Goal: Task Accomplishment & Management: Complete application form

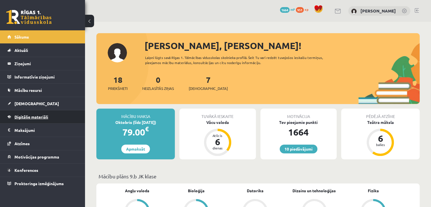
click at [35, 118] on span "Digitālie materiāli" at bounding box center [31, 116] width 34 height 5
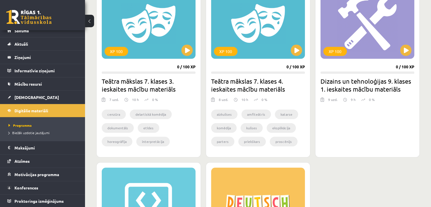
scroll to position [624, 0]
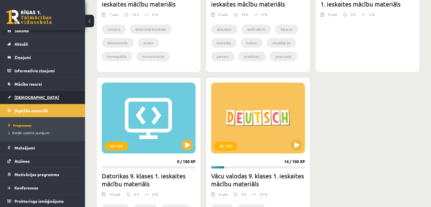
click at [18, 97] on span "[DEMOGRAPHIC_DATA]" at bounding box center [36, 97] width 45 height 5
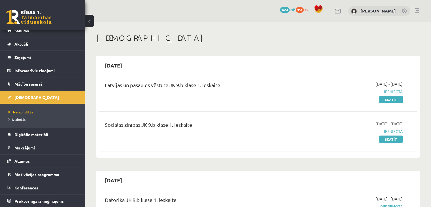
click at [216, 99] on div "Latvijas un pasaules vēsture JK 9.b klase 1. ieskaite" at bounding box center [203, 91] width 204 height 21
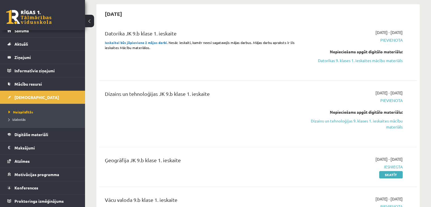
scroll to position [170, 0]
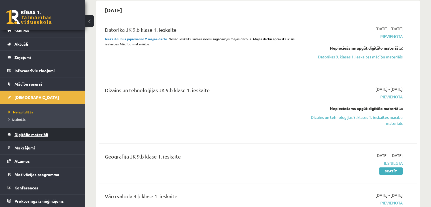
click at [24, 135] on span "Digitālie materiāli" at bounding box center [31, 134] width 34 height 5
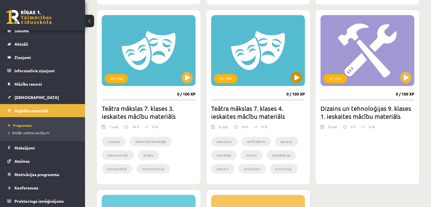
scroll to position [539, 0]
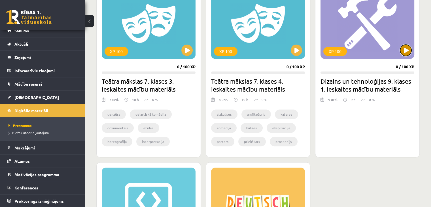
click at [403, 52] on button at bounding box center [405, 50] width 11 height 11
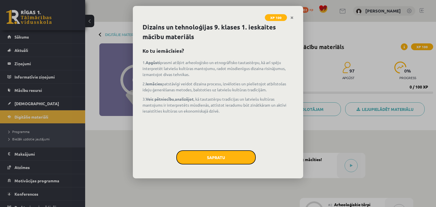
click at [199, 162] on button "Sapratu" at bounding box center [215, 157] width 79 height 14
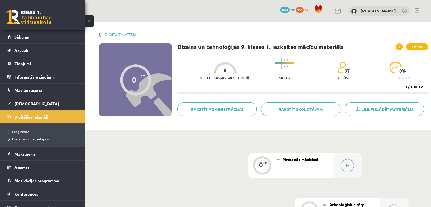
click at [350, 162] on button at bounding box center [347, 165] width 13 height 13
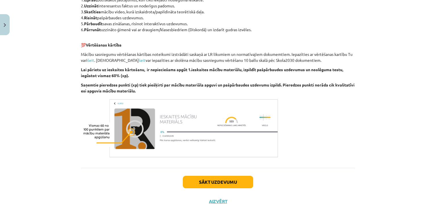
scroll to position [340, 0]
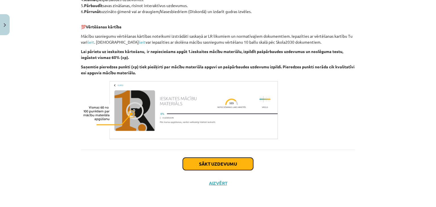
click at [194, 164] on button "Sākt uzdevumu" at bounding box center [218, 164] width 70 height 12
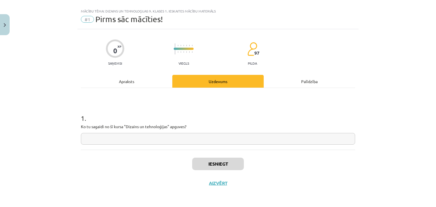
scroll to position [8, 0]
click at [218, 141] on input "text" at bounding box center [218, 139] width 274 height 12
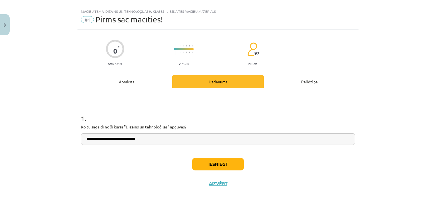
type input "**********"
click at [205, 167] on button "Iesniegt" at bounding box center [218, 164] width 52 height 12
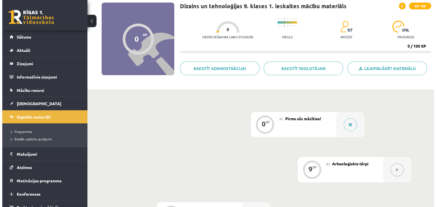
scroll to position [28, 0]
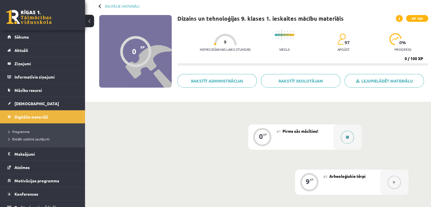
click at [352, 133] on div at bounding box center [348, 137] width 28 height 25
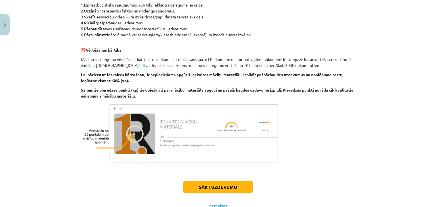
scroll to position [340, 0]
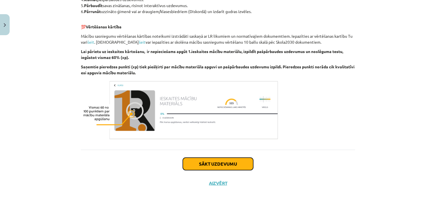
click at [215, 164] on button "Sākt uzdevumu" at bounding box center [218, 164] width 70 height 12
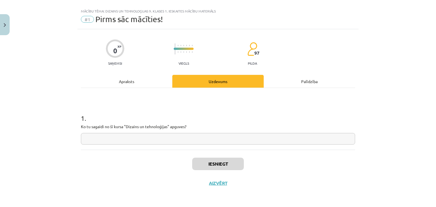
scroll to position [8, 0]
click at [208, 142] on input "text" at bounding box center [218, 139] width 274 height 12
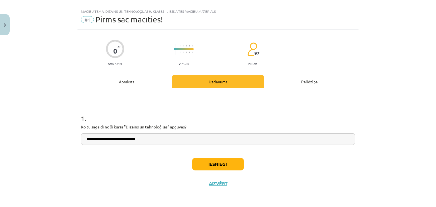
type input "**********"
click at [205, 163] on button "Iesniegt" at bounding box center [218, 164] width 52 height 12
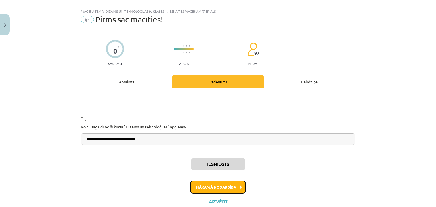
click at [210, 189] on button "Nākamā nodarbība" at bounding box center [218, 187] width 56 height 13
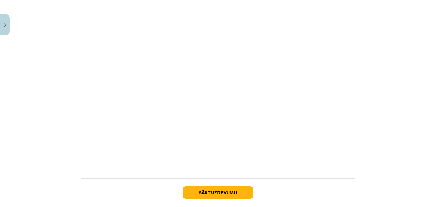
scroll to position [444, 0]
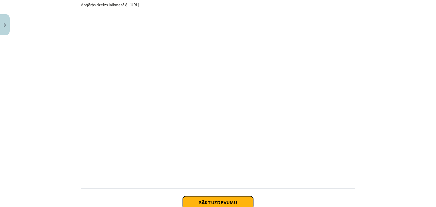
click at [234, 201] on button "Sākt uzdevumu" at bounding box center [218, 202] width 70 height 12
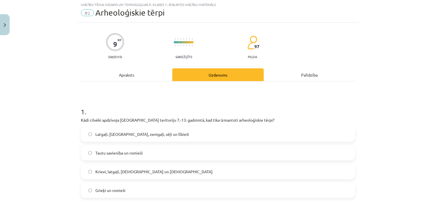
scroll to position [14, 0]
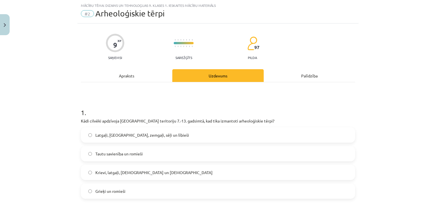
click at [179, 133] on label "Latgaļi, kurši, zemgaļi, sēļi un lībieši" at bounding box center [217, 135] width 273 height 14
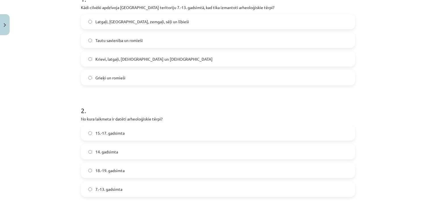
scroll to position [156, 0]
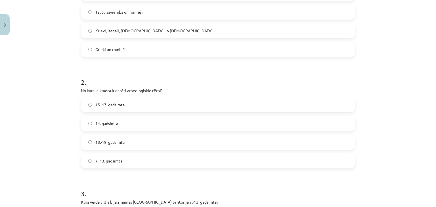
click at [155, 163] on label "7.-13. gadsimta" at bounding box center [217, 161] width 273 height 14
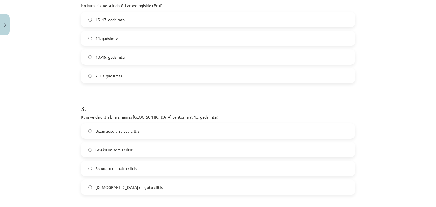
scroll to position [298, 0]
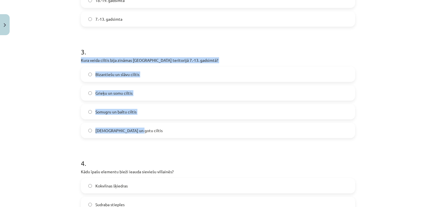
drag, startPoint x: 78, startPoint y: 58, endPoint x: 140, endPoint y: 127, distance: 92.6
click at [140, 127] on div "3 . Kura veida ciltis bija zināmas Latvijas teritorijā 7.-13. gadsimtā? Bizanti…" at bounding box center [218, 88] width 274 height 100
copy div "Kura veida ciltis bija zināmas Latvijas teritorijā 7.-13. gadsimtā? Bizantiešu …"
click at [147, 111] on label "Somugru un baltu ciltis" at bounding box center [217, 112] width 273 height 14
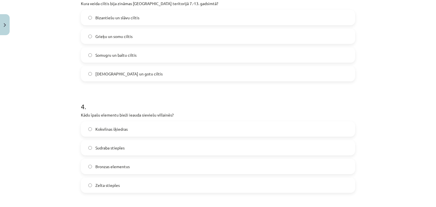
scroll to position [411, 0]
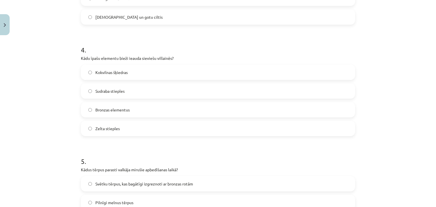
click at [151, 112] on label "Bronzas elementus" at bounding box center [217, 110] width 273 height 14
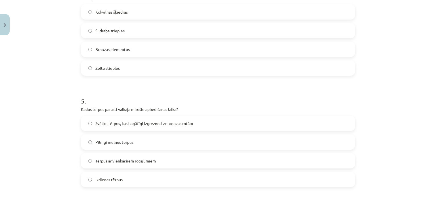
scroll to position [525, 0]
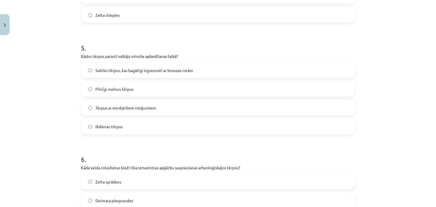
click at [162, 69] on span "Svētku tērpus, kas bagātīgi izgreznoti ar bronzas rotām" at bounding box center [144, 71] width 98 height 6
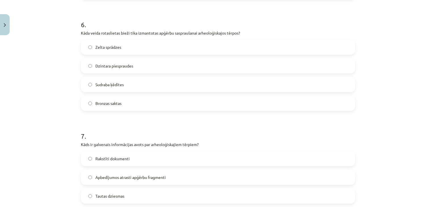
scroll to position [667, 0]
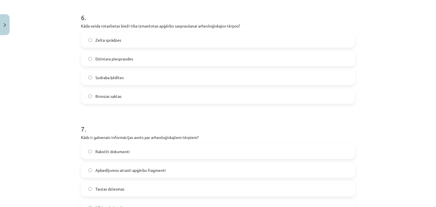
click at [139, 97] on label "Bronzas saktas" at bounding box center [217, 96] width 273 height 14
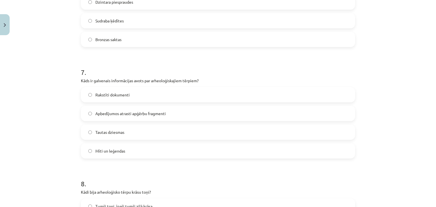
click at [146, 113] on span "Apbedījumos atrasti apģērbu fragmenti" at bounding box center [130, 114] width 70 height 6
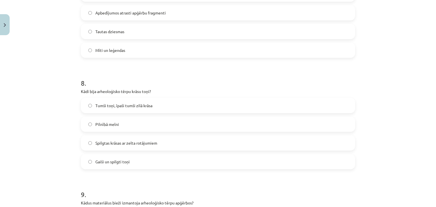
scroll to position [837, 0]
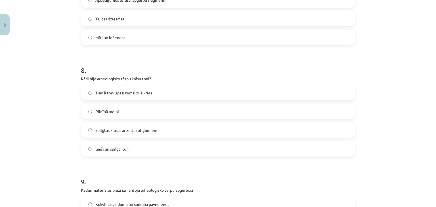
click at [147, 94] on span "Tumši toņi, īpaši tumši zilā krāsa" at bounding box center [123, 93] width 57 height 6
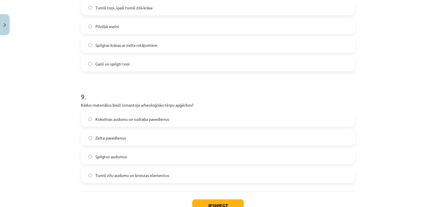
scroll to position [950, 0]
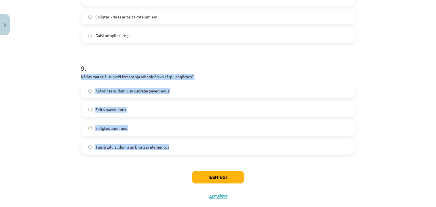
drag, startPoint x: 79, startPoint y: 77, endPoint x: 187, endPoint y: 146, distance: 128.7
click at [187, 146] on div "9 . Kādus materiālus bieži izmantoja arheoloģisko tērpu apģērbos? Kokvilnas aud…" at bounding box center [218, 104] width 274 height 100
copy div "Kādus materiālus bieži izmantoja arheoloģisko tērpu apģērbos? Kokvilnas audumu …"
click at [169, 147] on label "Tumši zilu audumu un bronzas elementus" at bounding box center [217, 147] width 273 height 14
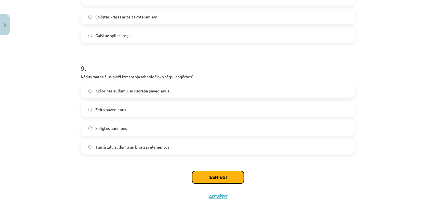
click at [201, 178] on button "Iesniegt" at bounding box center [218, 177] width 52 height 12
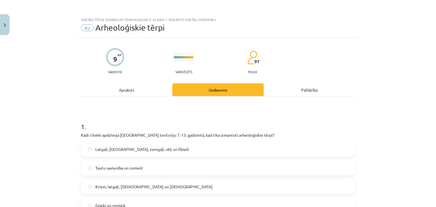
scroll to position [113, 0]
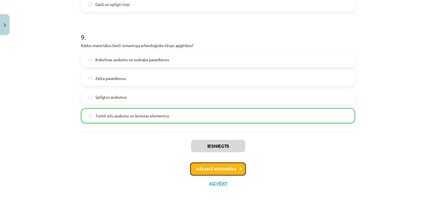
click at [208, 170] on button "Nākamā nodarbība" at bounding box center [218, 169] width 56 height 13
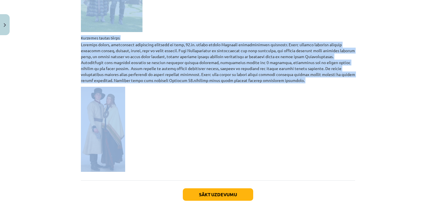
scroll to position [904, 0]
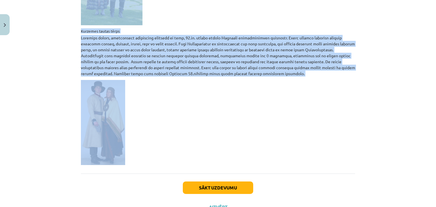
drag, startPoint x: 79, startPoint y: 106, endPoint x: 246, endPoint y: 126, distance: 167.4
copy div "Etnogrāfiskie tērpi Etnogrāfiskie tērpi attiecināmi uz 18. un 19. gadsimtu. Par…"
click at [205, 182] on button "Sākt uzdevumu" at bounding box center [218, 188] width 70 height 12
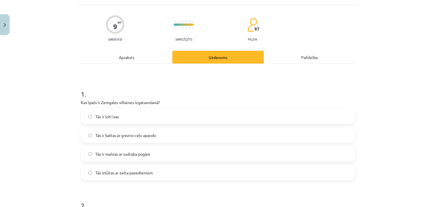
scroll to position [43, 0]
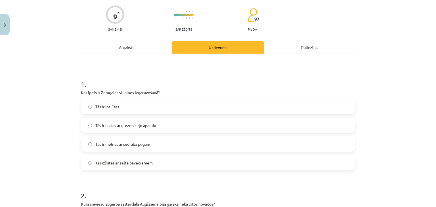
click at [157, 128] on label "Tās ir baltas ar grezno ceļu apaudu" at bounding box center [217, 125] width 273 height 14
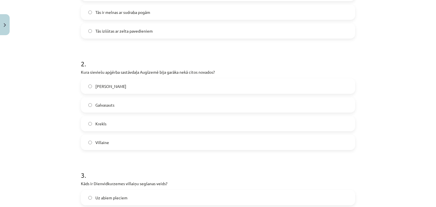
scroll to position [184, 0]
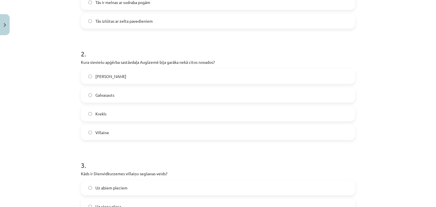
click at [109, 101] on label "Galvasauts" at bounding box center [217, 95] width 273 height 14
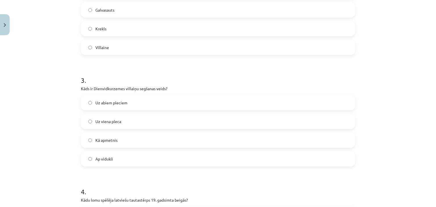
scroll to position [298, 0]
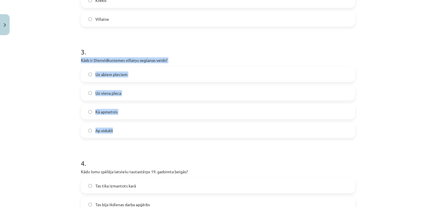
drag, startPoint x: 79, startPoint y: 60, endPoint x: 133, endPoint y: 128, distance: 87.0
click at [133, 128] on div "3 . Kāds ir Dienvidkurzemes villaiņu segšanas veids? Uz abiem pleciem Uz viena …" at bounding box center [218, 88] width 274 height 100
copy div "Kāds ir Dienvidkurzemes villaiņu segšanas veids? Uz abiem pleciem Uz viena plec…"
click at [127, 89] on label "Uz viena pleca" at bounding box center [217, 93] width 273 height 14
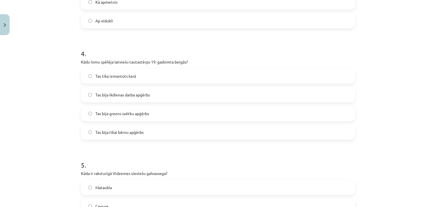
scroll to position [411, 0]
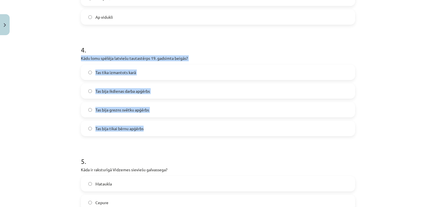
drag, startPoint x: 79, startPoint y: 58, endPoint x: 161, endPoint y: 133, distance: 111.4
click at [161, 133] on div "4 . Kādu lomu spēlēja latviešu tautastērps 19. gadsimta beigās? Tas tika izmant…" at bounding box center [218, 86] width 274 height 100
copy div "Kādu lomu spēlēja latviešu tautastērps 19. gadsimta beigās? Tas tika izmantots …"
click at [154, 108] on label "Tas bija grezns svētku apģērbs" at bounding box center [217, 110] width 273 height 14
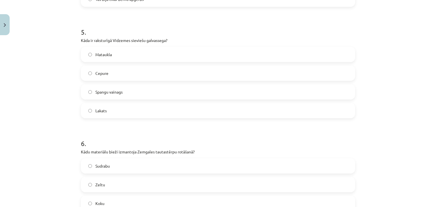
scroll to position [553, 0]
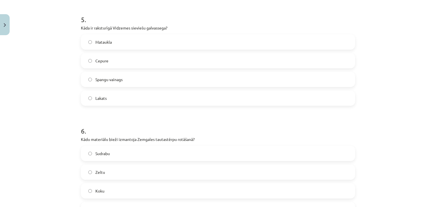
click at [121, 42] on label "Mataukla" at bounding box center [217, 42] width 273 height 14
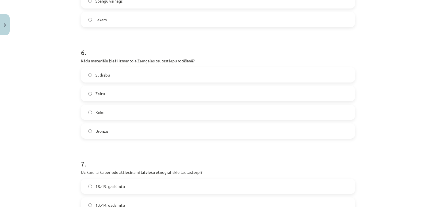
scroll to position [667, 0]
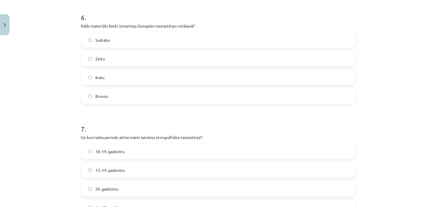
click at [112, 40] on label "Sudrabu" at bounding box center [217, 40] width 273 height 14
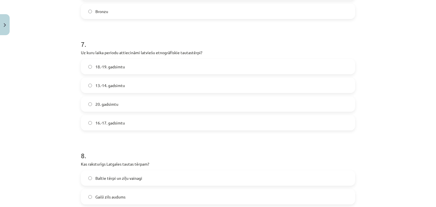
scroll to position [752, 0]
click at [127, 68] on label "18.-19. gadsimtu" at bounding box center [217, 66] width 273 height 14
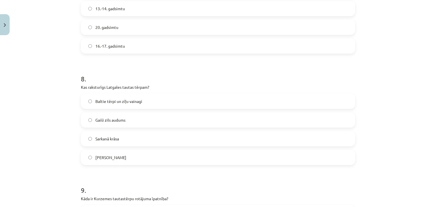
scroll to position [837, 0]
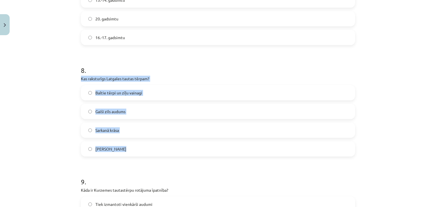
drag, startPoint x: 78, startPoint y: 77, endPoint x: 130, endPoint y: 140, distance: 81.0
copy div "Kas raksturīgs Latgales tautas tērpam? Baltie tērpi un zīļu vainagi Gaiši zils …"
click at [148, 97] on label "Baltie tērpi un zīļu vainagi" at bounding box center [217, 93] width 273 height 14
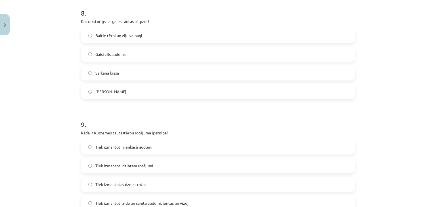
scroll to position [922, 0]
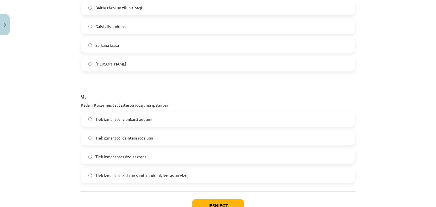
click at [120, 170] on label "Tiek izmantoti zīda un samta audumi, lentas un vizuļi" at bounding box center [217, 175] width 273 height 14
click at [204, 200] on button "Iesniegt" at bounding box center [218, 205] width 52 height 12
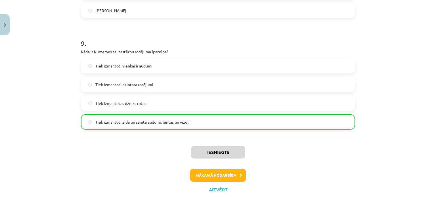
scroll to position [979, 0]
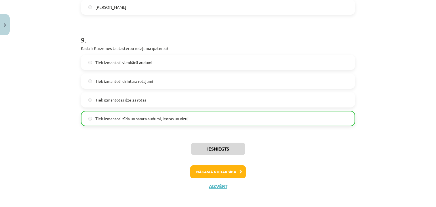
click at [215, 165] on div "Iesniegts Nākamā nodarbība Aizvērt" at bounding box center [218, 164] width 274 height 58
click at [215, 170] on button "Nākamā nodarbība" at bounding box center [218, 171] width 56 height 13
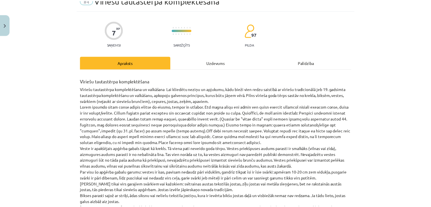
scroll to position [14, 0]
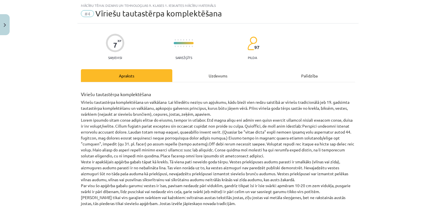
click at [10, 25] on div "Mācību tēma: Dizains un tehnoloģijas 9. klases 1. ieskaites mācību materiāls #4…" at bounding box center [218, 103] width 436 height 207
click at [8, 25] on button "Close" at bounding box center [5, 24] width 10 height 21
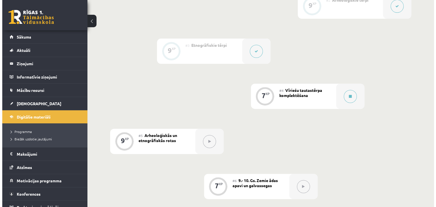
scroll to position [199, 0]
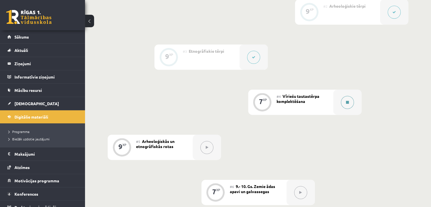
click at [344, 108] on button at bounding box center [347, 102] width 13 height 13
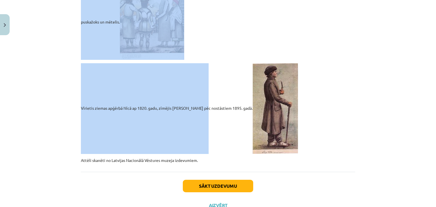
scroll to position [1210, 0]
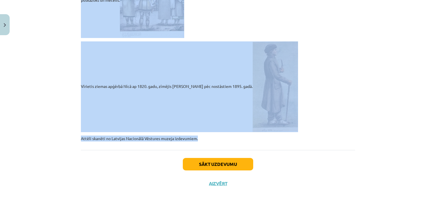
drag, startPoint x: 79, startPoint y: 52, endPoint x: 198, endPoint y: 139, distance: 148.0
copy div "Vīriešu tautastērpa komplektēšana Vīriešu tautastērpa komplektēšana un valkāšan…"
click at [206, 165] on button "Sākt uzdevumu" at bounding box center [218, 164] width 70 height 12
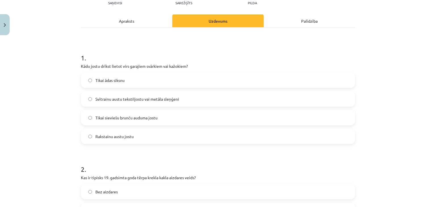
scroll to position [71, 0]
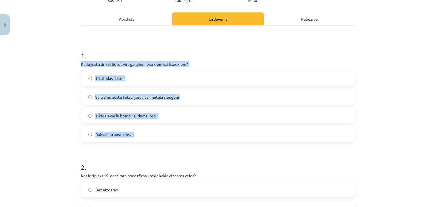
drag, startPoint x: 78, startPoint y: 64, endPoint x: 176, endPoint y: 114, distance: 110.0
copy div "Kādu jostu drīkst lietot virs garajiem svārkiem vai kažokiem? Tikai ādas siksnu…"
click at [187, 98] on label "Svītrainu austu tekstiljostu vai metāla sleņģeni" at bounding box center [217, 97] width 273 height 14
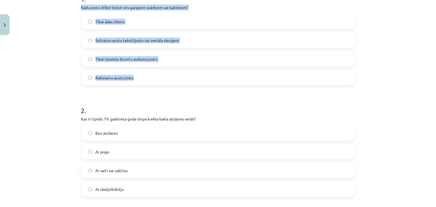
scroll to position [184, 0]
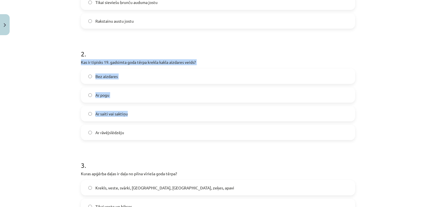
drag, startPoint x: 77, startPoint y: 60, endPoint x: 149, endPoint y: 120, distance: 93.0
click at [69, 93] on div "Mācību tēma: Dizains un tehnoloģijas 9. klases 1. ieskaites mācību materiāls #4…" at bounding box center [218, 103] width 436 height 207
drag, startPoint x: 77, startPoint y: 60, endPoint x: 135, endPoint y: 135, distance: 94.5
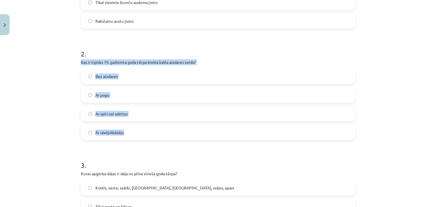
copy div "Kas ir tipisks 19. gadsimta goda tērpa krekla kakla aizdares veids? Bez aizdare…"
click at [137, 113] on label "Ar saiti vai saktiņu" at bounding box center [217, 114] width 273 height 14
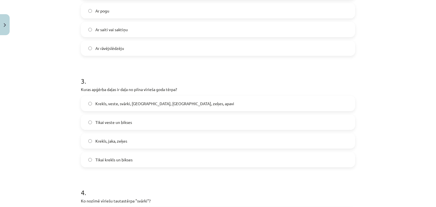
scroll to position [269, 0]
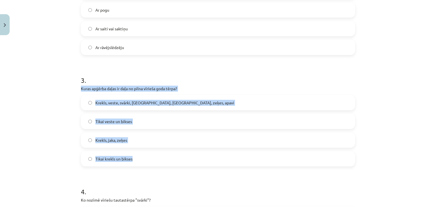
drag, startPoint x: 79, startPoint y: 87, endPoint x: 144, endPoint y: 153, distance: 91.9
click at [144, 153] on div "3 . Kuras apģērba daļas ir daļa no pilna vīrieša goda tērpa? Krekls, veste, svā…" at bounding box center [218, 116] width 274 height 100
copy div "Kuras apģērba daļas ir daļa no pilna vīrieša goda tērpa? Krekls, veste, svārki,…"
click at [199, 104] on label "Krekls, veste, svārki, cepure, josta, zeķes, apavi" at bounding box center [217, 103] width 273 height 14
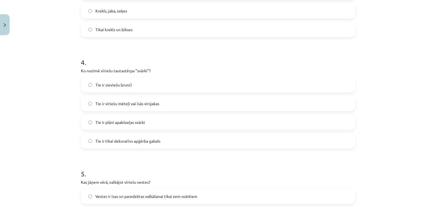
scroll to position [411, 0]
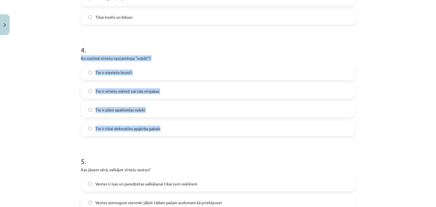
drag, startPoint x: 78, startPoint y: 58, endPoint x: 184, endPoint y: 122, distance: 124.3
click at [184, 122] on div "7 XP Saņemsi Sarežģīts 97 pilda Apraksts Uzdevums Palīdzība 1 . Kādu jostu drīk…" at bounding box center [217, 74] width 281 height 896
click at [189, 96] on label "Tie ir vīriešu mēteļi vai īsās virsjakas" at bounding box center [217, 91] width 273 height 14
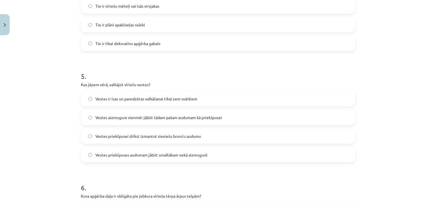
scroll to position [525, 0]
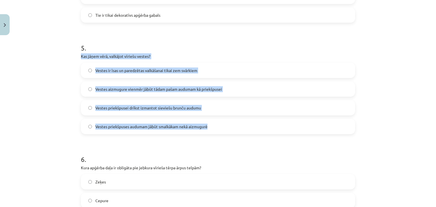
drag, startPoint x: 80, startPoint y: 54, endPoint x: 213, endPoint y: 125, distance: 150.7
click at [213, 125] on div "5 . Kas jāņem vērā, valkājot vīriešu vestes? Vestes ir īsas un paredzētas valkā…" at bounding box center [218, 84] width 274 height 100
click at [217, 128] on label "Vestes priekšpuses audumam jābūt smalkākam nekā aizmugurē" at bounding box center [217, 126] width 273 height 14
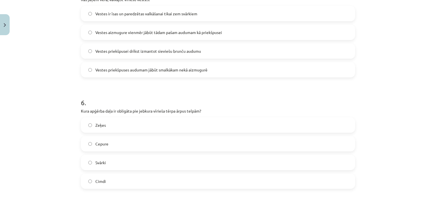
scroll to position [638, 0]
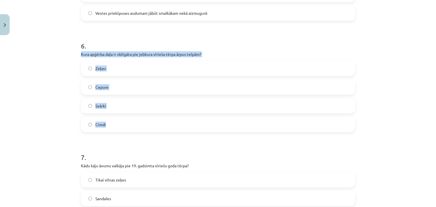
drag, startPoint x: 79, startPoint y: 52, endPoint x: 145, endPoint y: 114, distance: 90.7
click at [145, 114] on div "6 . Kura apģērba daļa ir obligāta pie jebkura vīrieša tērpa ārpus telpām? Zeķes…" at bounding box center [218, 82] width 274 height 100
click at [126, 89] on label "Cepure" at bounding box center [217, 87] width 273 height 14
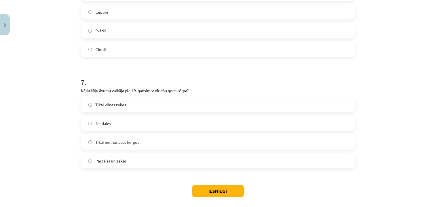
scroll to position [723, 0]
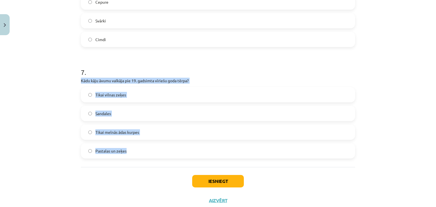
drag, startPoint x: 77, startPoint y: 79, endPoint x: 150, endPoint y: 143, distance: 97.1
click at [126, 148] on label "Pastalas un zeķes" at bounding box center [217, 151] width 273 height 14
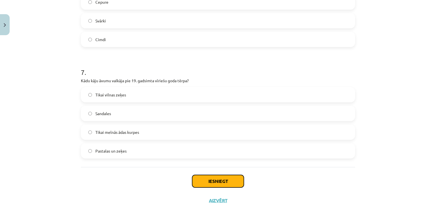
click at [225, 178] on button "Iesniegt" at bounding box center [218, 181] width 52 height 12
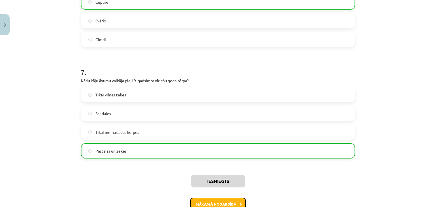
click at [230, 201] on button "Nākamā nodarbība" at bounding box center [218, 204] width 56 height 13
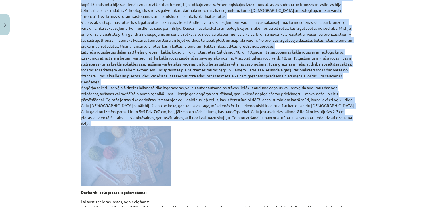
scroll to position [170, 0]
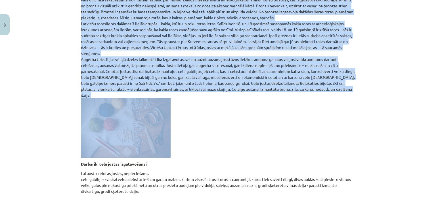
drag, startPoint x: 79, startPoint y: 107, endPoint x: 344, endPoint y: 187, distance: 277.3
click at [344, 187] on div "Arheoloģiskās un etnogrāfiskās rotas Latviešu tautas apģērbā liela nozīme bijus…" at bounding box center [218, 65] width 274 height 269
click at [206, 106] on p "Latviešu tautas apģērbā liela nozīme bijusi rotaslietām. Dažām rotaslietām bija…" at bounding box center [218, 50] width 274 height 214
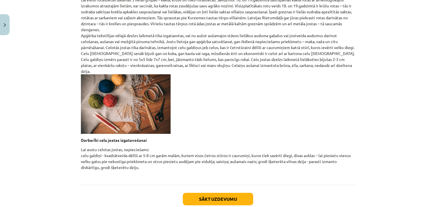
scroll to position [223, 0]
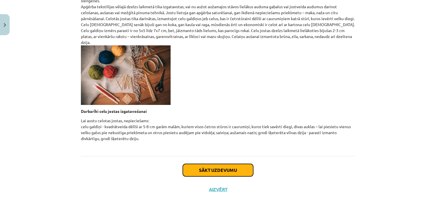
click at [226, 164] on button "Sākt uzdevumu" at bounding box center [218, 170] width 70 height 12
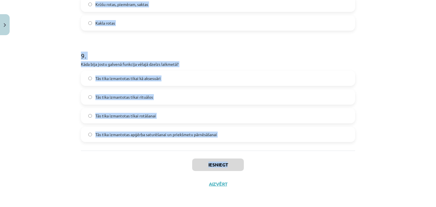
scroll to position [963, 0]
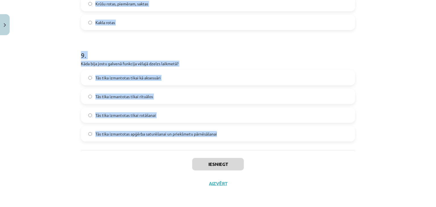
drag, startPoint x: 77, startPoint y: 55, endPoint x: 235, endPoint y: 131, distance: 175.1
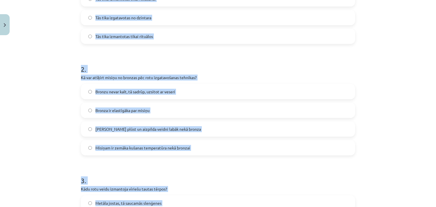
scroll to position [141, 0]
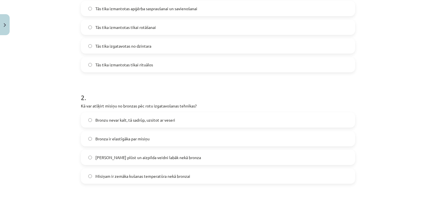
click at [174, 6] on span "Tās tika izmantotas apģērba saspraušanai un savienošanai" at bounding box center [146, 9] width 102 height 6
click at [142, 121] on span "Bronzu nevar kalt, tā sadrūp, uzsitot ar veseri" at bounding box center [135, 120] width 80 height 6
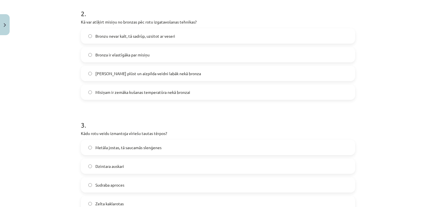
scroll to position [254, 0]
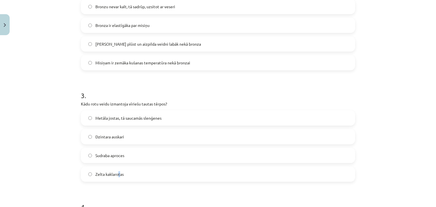
click at [118, 177] on label "Zelta kaklarotas" at bounding box center [217, 174] width 273 height 14
click at [150, 171] on label "Zelta kaklarotas" at bounding box center [217, 174] width 273 height 14
click at [130, 120] on span "Metāla jostas, tā saucamās slenģenes" at bounding box center [128, 118] width 66 height 6
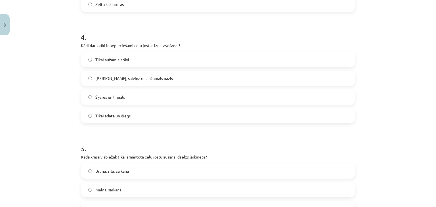
scroll to position [424, 0]
click at [133, 76] on span "Celu galdiņi, saiviņa un aužamais nazis" at bounding box center [133, 78] width 77 height 6
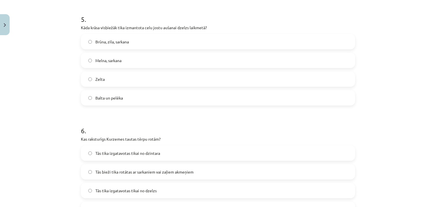
scroll to position [566, 0]
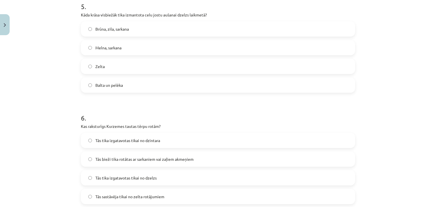
click at [118, 32] on label "Brūna, zila, sarkana" at bounding box center [217, 29] width 273 height 14
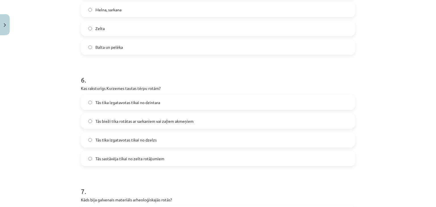
scroll to position [623, 0]
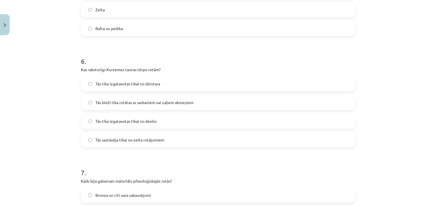
click at [147, 103] on span "Tās bieži tika rotātas ar sarkaniem vai zaļiem akmeņiem" at bounding box center [144, 103] width 98 height 6
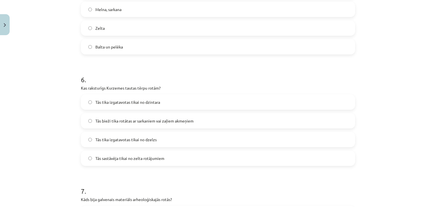
scroll to position [594, 0]
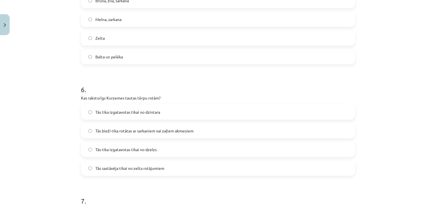
click at [133, 22] on label "Melna, sarkana" at bounding box center [217, 19] width 273 height 14
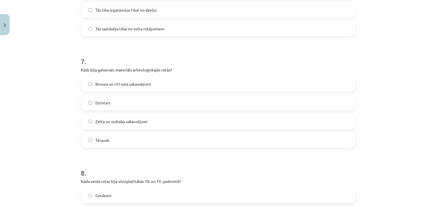
scroll to position [765, 0]
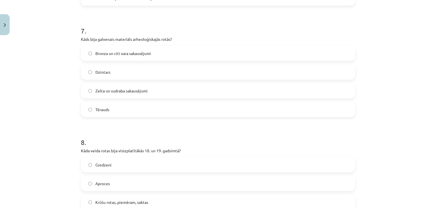
click at [148, 47] on label "Bronza un citi vara sakausējumi" at bounding box center [217, 53] width 273 height 14
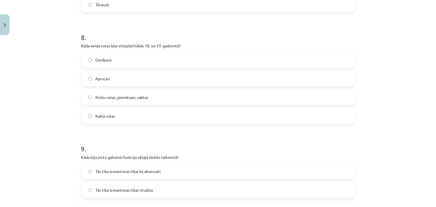
scroll to position [878, 0]
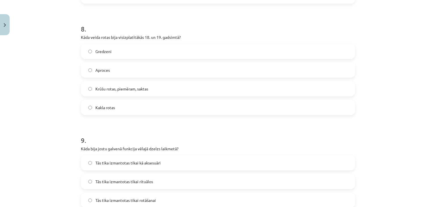
click at [111, 89] on span "Krūšu rotas, piemēram, saktas" at bounding box center [121, 89] width 53 height 6
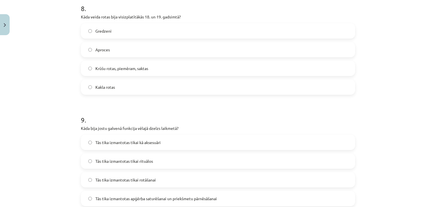
scroll to position [935, 0]
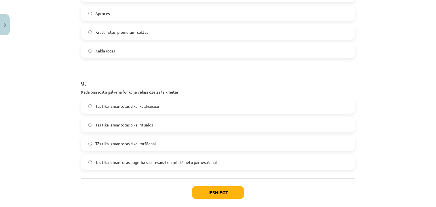
click at [170, 160] on span "Tās tika izmantotas apģērba saturēšanai un priekšmetu pārnēsāšanai" at bounding box center [155, 162] width 121 height 6
click at [232, 196] on button "Iesniegt" at bounding box center [218, 192] width 52 height 12
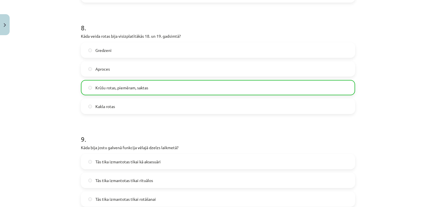
scroll to position [981, 0]
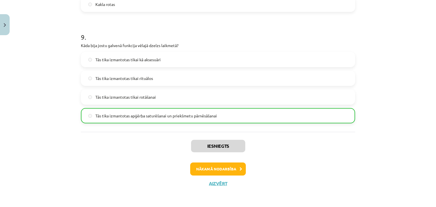
click at [208, 161] on div "Iesniegts Nākamā nodarbība Aizvērt" at bounding box center [218, 161] width 274 height 58
click at [207, 164] on button "Nākamā nodarbība" at bounding box center [218, 169] width 56 height 13
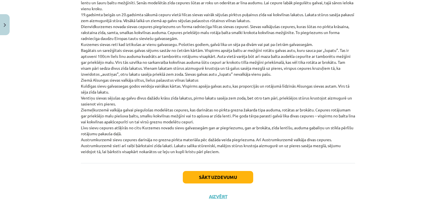
scroll to position [1303, 0]
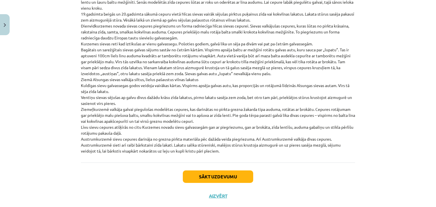
drag, startPoint x: 77, startPoint y: 65, endPoint x: 263, endPoint y: 141, distance: 201.1
click at [207, 170] on button "Sākt uzdevumu" at bounding box center [218, 176] width 70 height 12
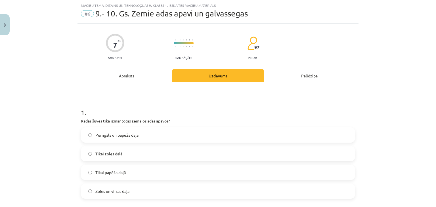
scroll to position [43, 0]
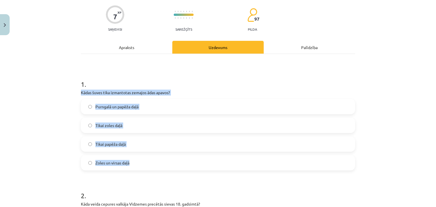
drag, startPoint x: 77, startPoint y: 91, endPoint x: 143, endPoint y: 148, distance: 87.0
click at [145, 102] on label "Purngalā un papēža daļā" at bounding box center [217, 107] width 273 height 14
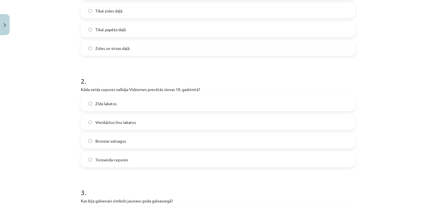
scroll to position [184, 0]
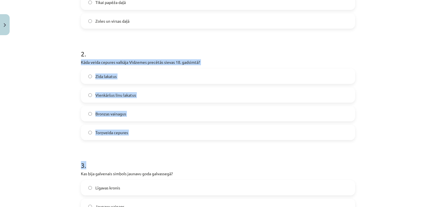
drag, startPoint x: 79, startPoint y: 61, endPoint x: 139, endPoint y: 138, distance: 97.8
click at [145, 127] on label "Torņveida cepures" at bounding box center [217, 132] width 273 height 14
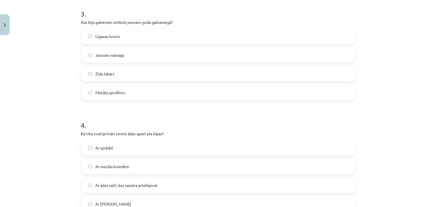
scroll to position [326, 0]
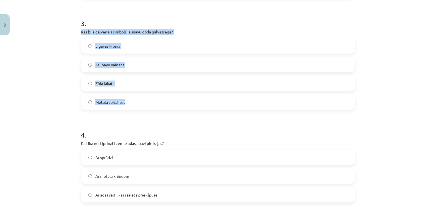
drag, startPoint x: 77, startPoint y: 31, endPoint x: 136, endPoint y: 105, distance: 94.2
click at [136, 105] on div "7 XP Saņemsi Sarežģīts 97 pilda Apraksts Uzdevums Palīdzība 1 . Kādas šuves tik…" at bounding box center [217, 160] width 281 height 896
click at [128, 62] on label "Jaunavu vainags" at bounding box center [217, 65] width 273 height 14
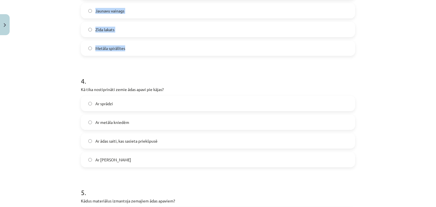
scroll to position [383, 0]
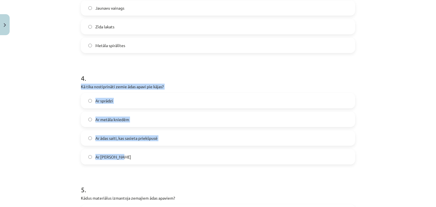
drag, startPoint x: 78, startPoint y: 87, endPoint x: 157, endPoint y: 146, distance: 99.0
click at [157, 146] on div "7 XP Saņemsi Sarežģīts 97 pilda Apraksts Uzdevums Palīdzība 1 . Kādas šuves tik…" at bounding box center [217, 103] width 281 height 896
click at [170, 139] on label "Ar ādas saiti, kas sasieta priekšpusē" at bounding box center [217, 138] width 273 height 14
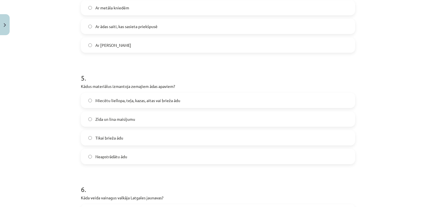
scroll to position [525, 0]
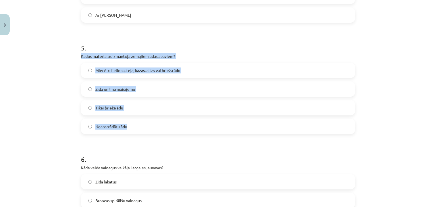
drag, startPoint x: 78, startPoint y: 54, endPoint x: 131, endPoint y: 128, distance: 90.2
click at [131, 128] on div "5 . Kādus materiālus izmantoja zemajiem ādas apaviem? Miecētu liellopa, teļa, k…" at bounding box center [218, 84] width 274 height 100
click at [202, 67] on label "Miecētu liellopa, teļa, kazas, aitas vai brieža ādu" at bounding box center [217, 70] width 273 height 14
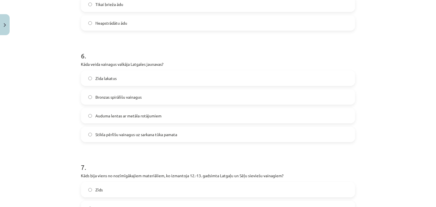
scroll to position [638, 0]
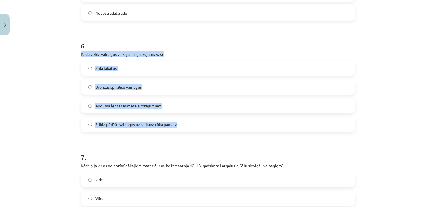
drag, startPoint x: 75, startPoint y: 56, endPoint x: 207, endPoint y: 117, distance: 145.0
click at [187, 128] on label "Stikla pērlīšu vainagus uz sarkana tūka pamata" at bounding box center [217, 124] width 273 height 14
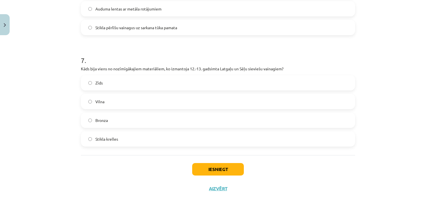
scroll to position [741, 0]
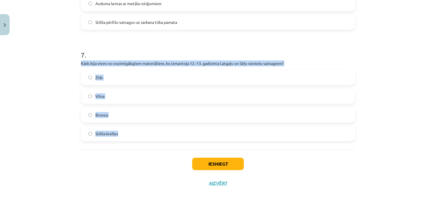
drag, startPoint x: 77, startPoint y: 62, endPoint x: 140, endPoint y: 135, distance: 96.8
click at [116, 136] on label "Stikla krelles" at bounding box center [217, 133] width 273 height 14
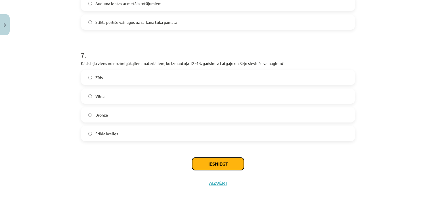
click at [199, 165] on button "Iesniegt" at bounding box center [218, 164] width 52 height 12
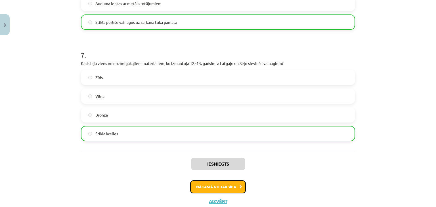
click at [212, 188] on button "Nākamā nodarbība" at bounding box center [218, 186] width 56 height 13
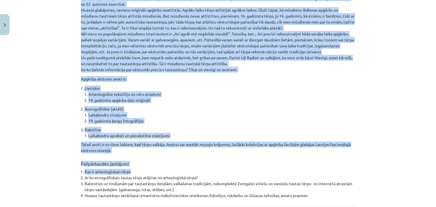
scroll to position [407, 0]
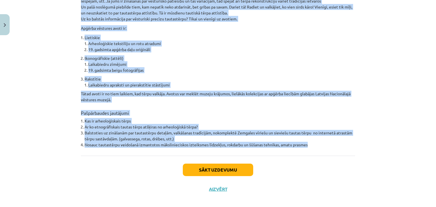
drag, startPoint x: 78, startPoint y: 34, endPoint x: 310, endPoint y: 137, distance: 253.8
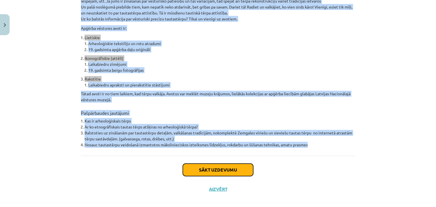
click at [187, 166] on button "Sākt uzdevumu" at bounding box center [218, 170] width 70 height 12
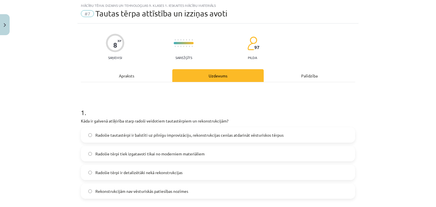
scroll to position [43, 0]
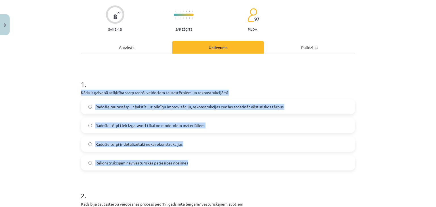
drag, startPoint x: 79, startPoint y: 92, endPoint x: 200, endPoint y: 156, distance: 136.6
click at [200, 156] on div "1 . Kāda ir galvenā atšķirība starp radoši veidotiem tautastērpiem un rekonstru…" at bounding box center [218, 120] width 274 height 100
click at [52, 115] on div "Mācību tēma: Dizains un tehnoloģijas 9. klases 1. ieskaites mācību materiāls #7…" at bounding box center [218, 103] width 436 height 207
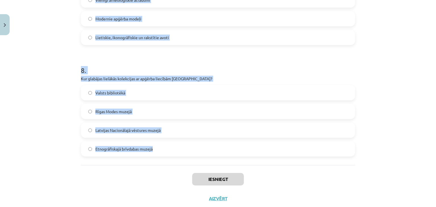
scroll to position [852, 0]
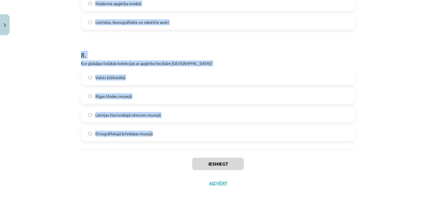
drag, startPoint x: 79, startPoint y: 82, endPoint x: 211, endPoint y: 130, distance: 140.9
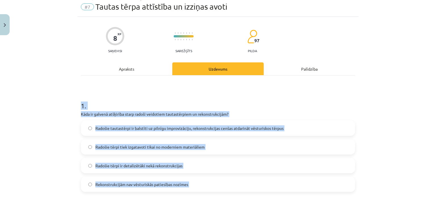
scroll to position [29, 0]
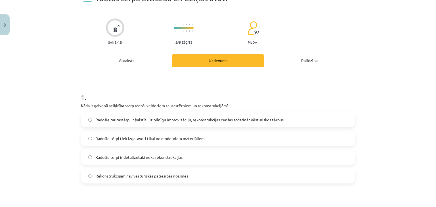
click at [185, 126] on label "Radošie tautastērpi ir balstīti uz pilnīgu improvizāciju, rekonstrukcijas cenša…" at bounding box center [217, 120] width 273 height 14
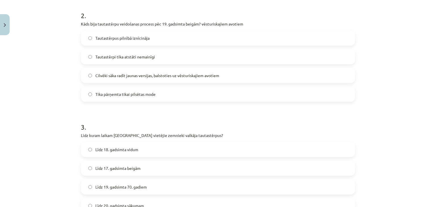
scroll to position [256, 0]
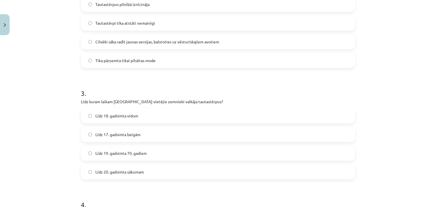
click at [127, 151] on span "Līdz 19. gadsimta 70. gadiem" at bounding box center [120, 153] width 51 height 6
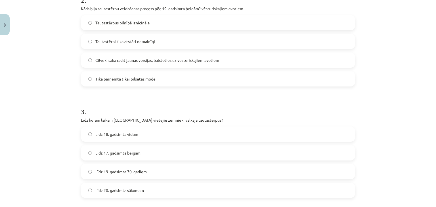
scroll to position [228, 0]
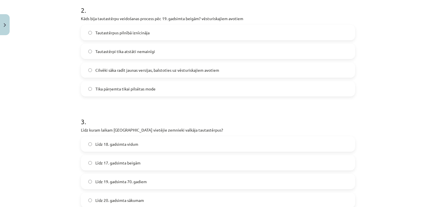
click at [175, 73] on label "Cilvēki sāka radīt jaunas versijas, balstoties uz vēsturiskajiem avotiem" at bounding box center [217, 70] width 273 height 14
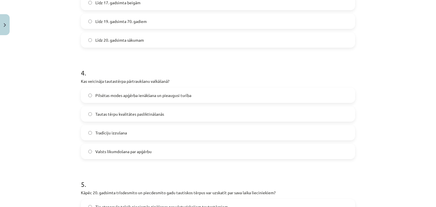
scroll to position [398, 0]
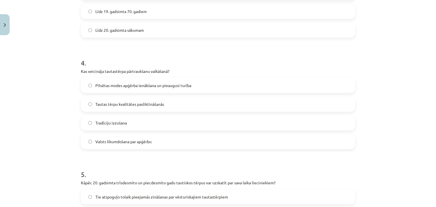
click at [148, 99] on label "Tautas tērpu kvalitātes pasliktināšanās" at bounding box center [217, 104] width 273 height 14
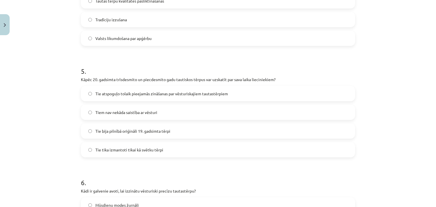
scroll to position [512, 0]
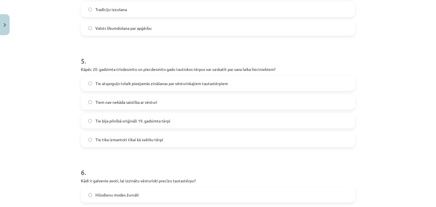
click at [151, 87] on label "Tie atspoguļo tolaik pieejamās zināšanas par vēsturiskajiem tautastērpiem" at bounding box center [217, 83] width 273 height 14
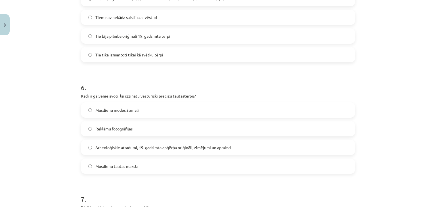
scroll to position [597, 0]
click at [147, 148] on span "Arheoloģiskie atradumi, 19. gadsimta apģērba oriģināli, zīmējumi un apraksti" at bounding box center [163, 147] width 136 height 6
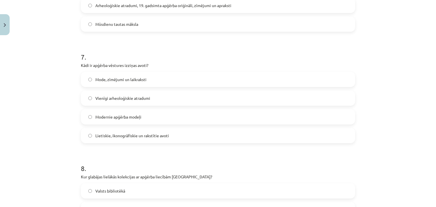
click at [131, 134] on span "Lietiskie, ikonogrāfiskie un rakstītie avoti" at bounding box center [131, 136] width 73 height 6
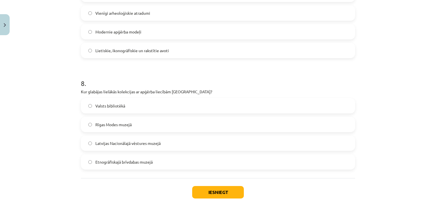
drag, startPoint x: 120, startPoint y: 141, endPoint x: 141, endPoint y: 161, distance: 28.5
click at [121, 141] on span "Latvijas Nacionālajā vēstures muzejā" at bounding box center [127, 143] width 65 height 6
click at [229, 194] on button "Iesniegt" at bounding box center [218, 192] width 52 height 12
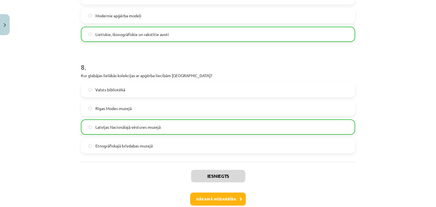
scroll to position [870, 0]
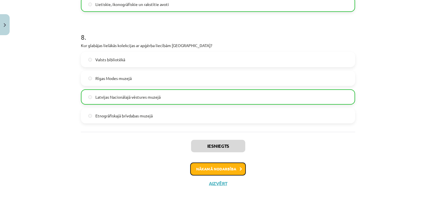
click at [219, 170] on button "Nākamā nodarbība" at bounding box center [218, 169] width 56 height 13
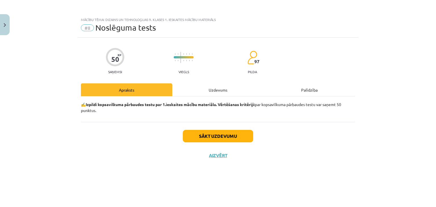
scroll to position [0, 0]
click at [202, 139] on button "Sākt uzdevumu" at bounding box center [218, 136] width 70 height 12
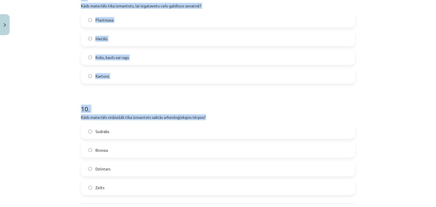
scroll to position [1075, 0]
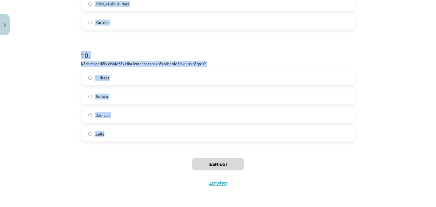
drag, startPoint x: 79, startPoint y: 68, endPoint x: 236, endPoint y: 127, distance: 168.5
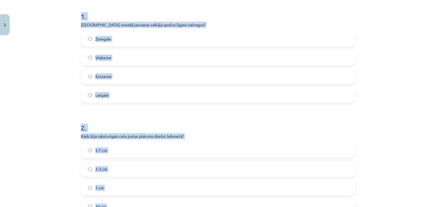
scroll to position [25, 0]
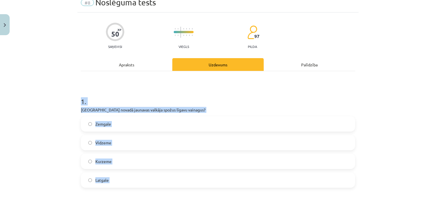
click at [167, 93] on h1 "1 ." at bounding box center [218, 97] width 274 height 18
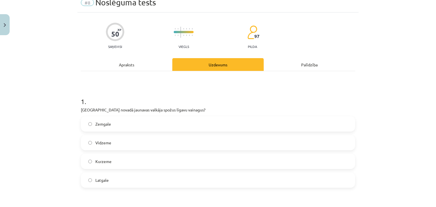
click at [126, 182] on label "Latgale" at bounding box center [217, 180] width 273 height 14
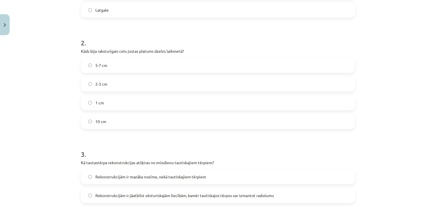
click at [130, 65] on label "5-7 cm" at bounding box center [217, 65] width 273 height 14
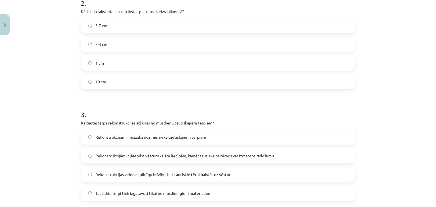
scroll to position [281, 0]
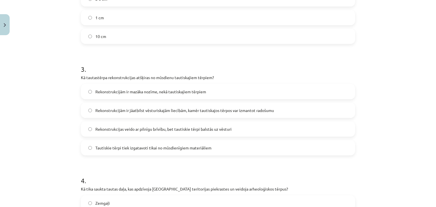
click at [117, 112] on span "Rekonstrukcijām ir jāatbilst vēsturiskajām liecībām, kamēr tautiskajos tērpos v…" at bounding box center [184, 110] width 178 height 6
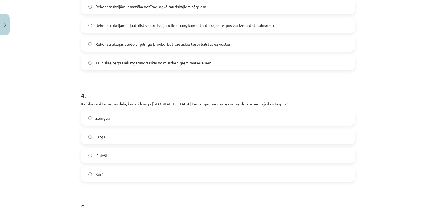
scroll to position [394, 0]
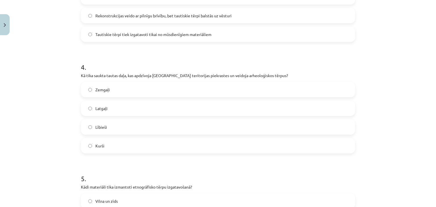
click at [126, 130] on label "Lībieši" at bounding box center [217, 127] width 273 height 14
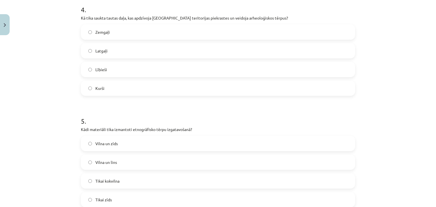
scroll to position [536, 0]
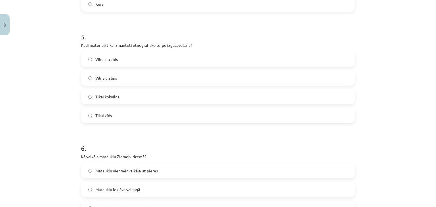
click at [109, 74] on label "Vilna un lins" at bounding box center [217, 78] width 273 height 14
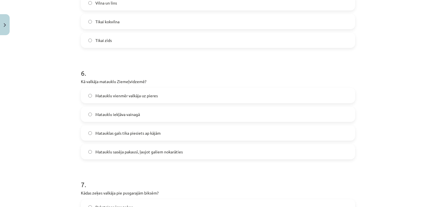
scroll to position [621, 0]
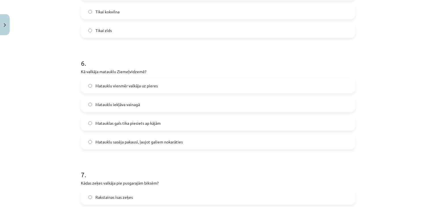
click at [133, 147] on label "Matauklu sasēja pakausī, ļaujot galiem nokarāties" at bounding box center [217, 142] width 273 height 14
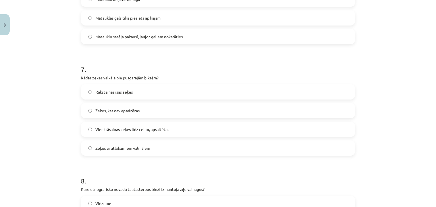
scroll to position [734, 0]
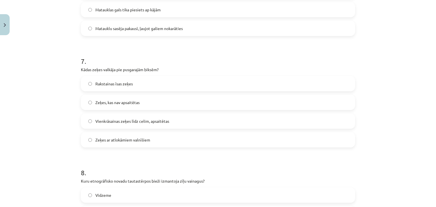
click at [123, 126] on label "Vienkrāsainas zeķes līdz celim, apsaitētas" at bounding box center [217, 121] width 273 height 14
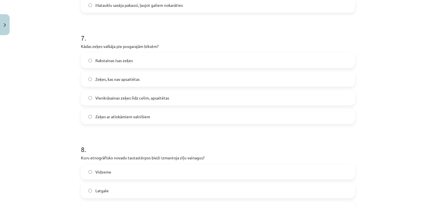
scroll to position [819, 0]
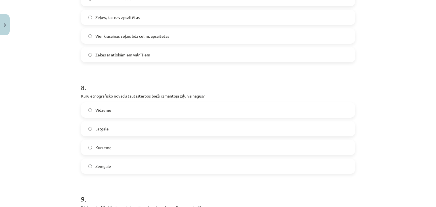
click at [114, 111] on label "Vidzeme" at bounding box center [217, 110] width 273 height 14
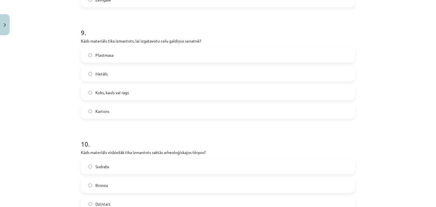
scroll to position [990, 0]
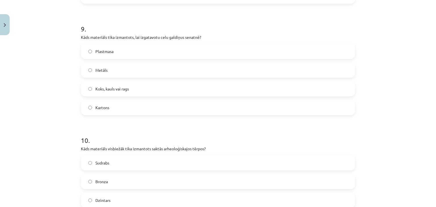
click at [105, 93] on label "Koks, kauls vai rags" at bounding box center [217, 89] width 273 height 14
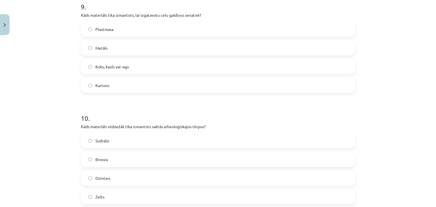
scroll to position [1046, 0]
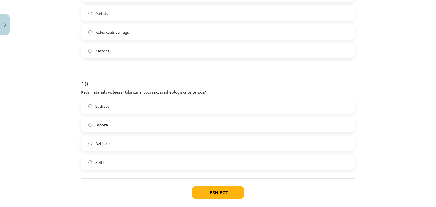
click at [113, 130] on label "Bronza" at bounding box center [217, 125] width 273 height 14
click at [215, 194] on button "Iesniegt" at bounding box center [218, 192] width 52 height 12
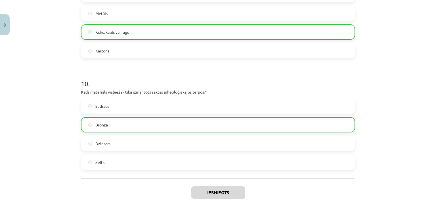
scroll to position [1093, 0]
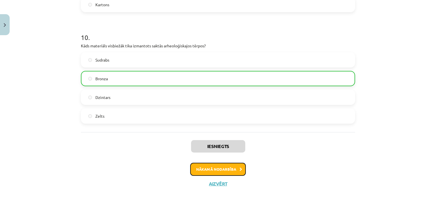
click at [214, 172] on button "Nākamā nodarbība" at bounding box center [218, 169] width 56 height 13
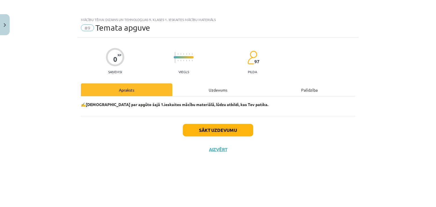
scroll to position [0, 0]
click at [201, 134] on button "Sākt uzdevumu" at bounding box center [218, 130] width 70 height 12
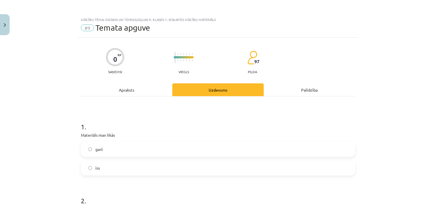
click at [120, 149] on label "garš" at bounding box center [217, 149] width 273 height 14
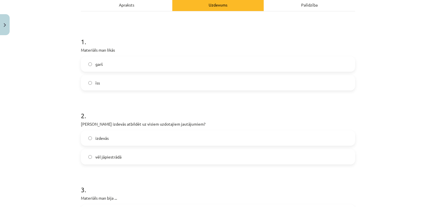
click at [120, 141] on label "izdevās" at bounding box center [217, 138] width 273 height 14
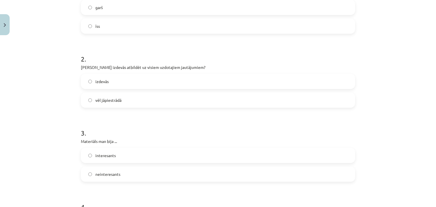
scroll to position [227, 0]
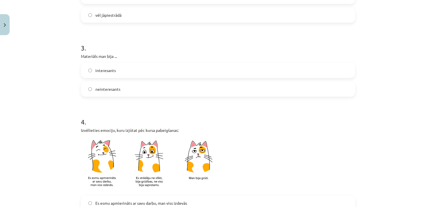
click at [117, 91] on span "neinteresants" at bounding box center [107, 89] width 25 height 6
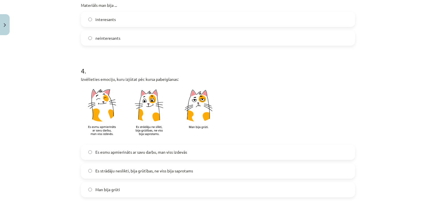
scroll to position [312, 0]
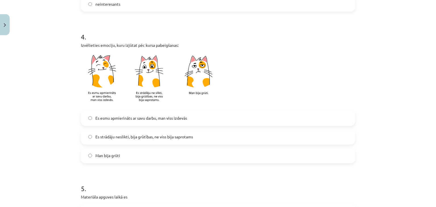
click at [125, 122] on label "Es esmu apmierināts ar savu darbu, man viss izdevās" at bounding box center [217, 118] width 273 height 14
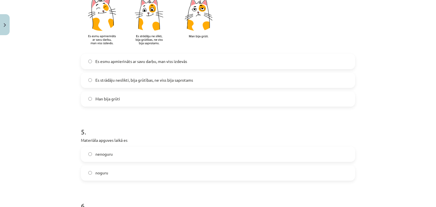
scroll to position [397, 0]
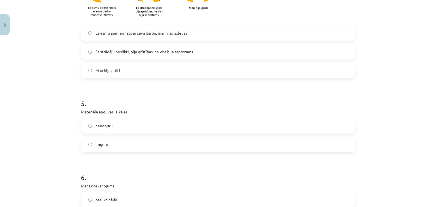
click at [123, 141] on label "noguru" at bounding box center [217, 145] width 273 height 14
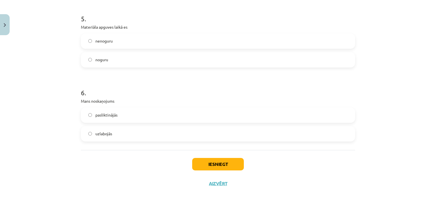
click at [141, 115] on label "pasliktinājās" at bounding box center [217, 115] width 273 height 14
click at [198, 165] on button "Iesniegt" at bounding box center [218, 164] width 52 height 12
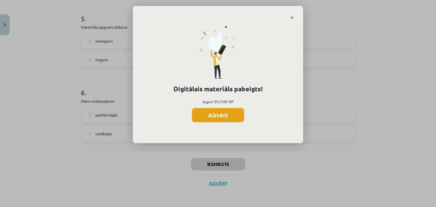
click at [197, 118] on button "Aizvērt" at bounding box center [218, 115] width 52 height 14
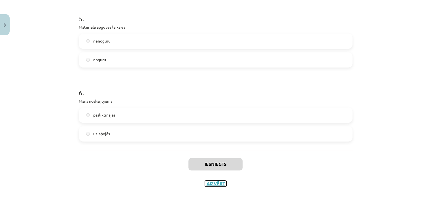
click at [218, 184] on button "Aizvērt" at bounding box center [216, 184] width 22 height 6
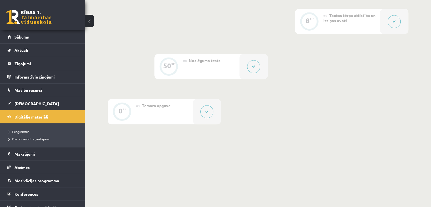
scroll to position [431, 0]
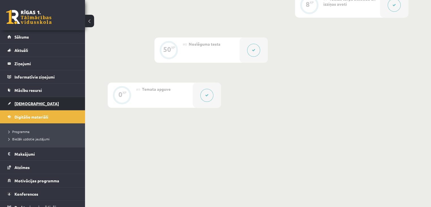
click at [24, 100] on link "[DEMOGRAPHIC_DATA]" at bounding box center [42, 103] width 71 height 13
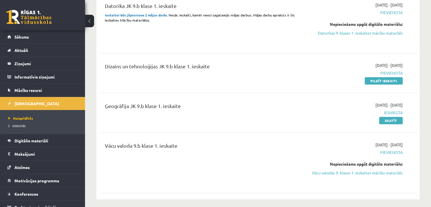
scroll to position [199, 0]
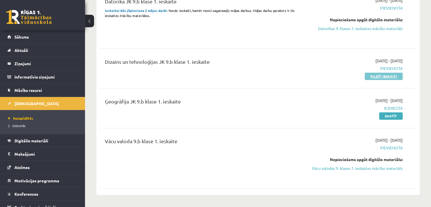
click at [376, 74] on link "Pildīt ieskaiti" at bounding box center [384, 76] width 38 height 7
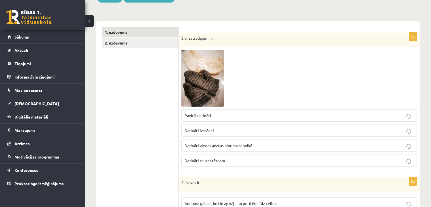
scroll to position [85, 0]
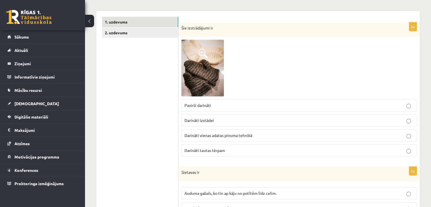
click at [209, 62] on img at bounding box center [203, 68] width 43 height 57
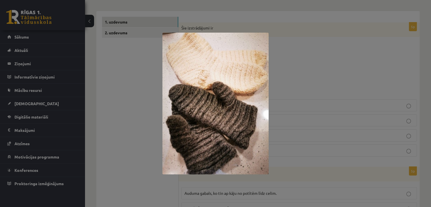
click at [283, 47] on div at bounding box center [215, 103] width 431 height 207
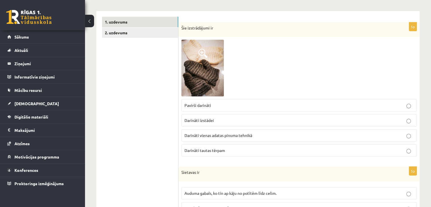
click at [250, 135] on span "Darināti vienas adatas pinuma tehnikā" at bounding box center [219, 135] width 68 height 5
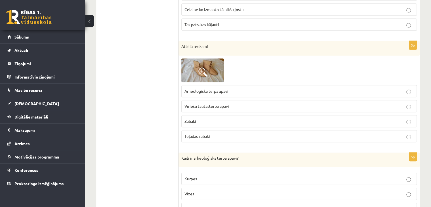
scroll to position [312, 0]
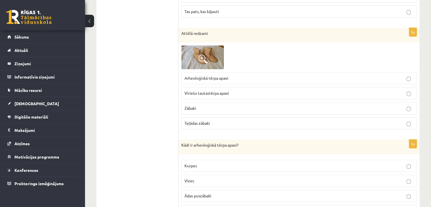
click at [205, 77] on span "Arheoloģiskā tērpa apavi" at bounding box center [207, 77] width 44 height 5
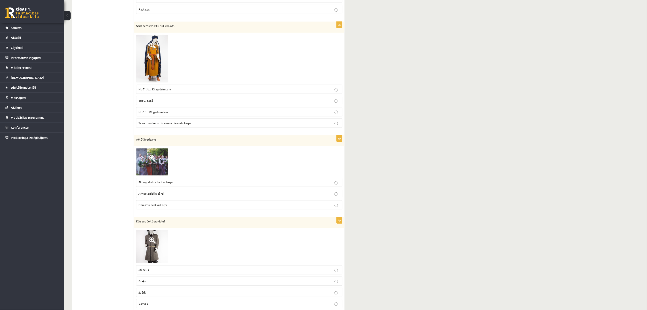
scroll to position [510, 0]
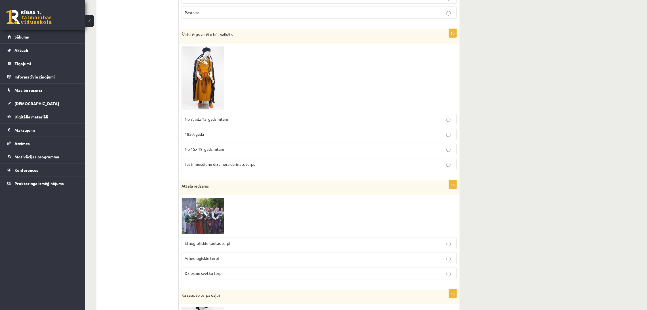
drag, startPoint x: 230, startPoint y: 14, endPoint x: 492, endPoint y: 171, distance: 305.0
click at [431, 171] on div "**********" at bounding box center [366, 29] width 562 height 1034
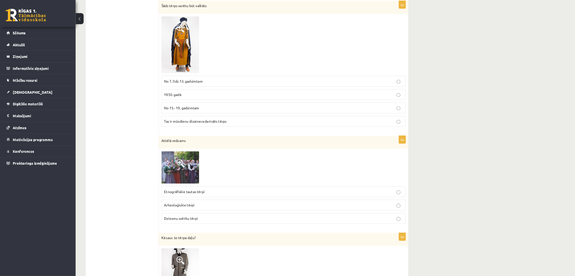
scroll to position [538, 0]
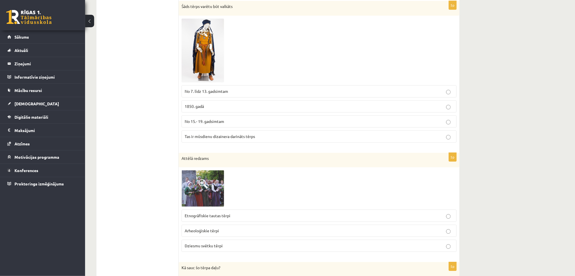
click at [431, 104] on div "**********" at bounding box center [330, 1] width 490 height 1034
click at [234, 89] on p "No 7. līdz 13. gadsimtam" at bounding box center [319, 91] width 269 height 6
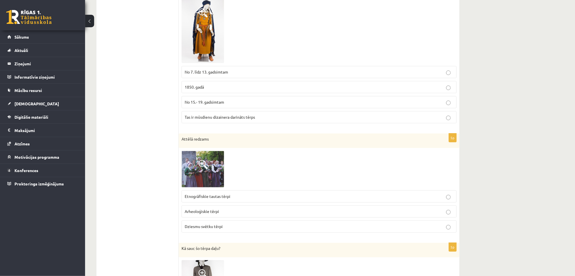
scroll to position [576, 0]
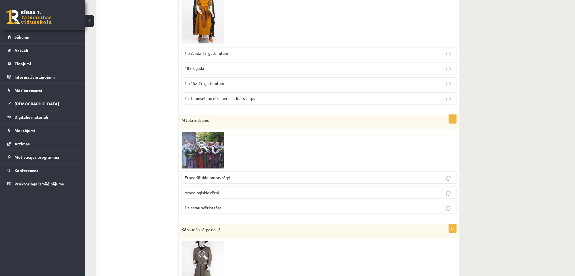
click at [240, 177] on p "Etnogrāfiskie tautas tērpi" at bounding box center [319, 177] width 269 height 6
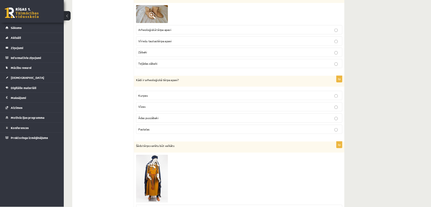
scroll to position [349, 0]
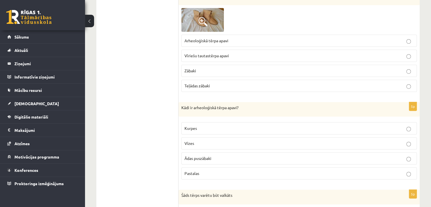
click at [254, 29] on div at bounding box center [300, 20] width 236 height 24
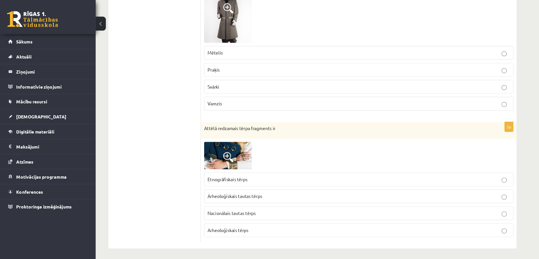
scroll to position [797, 0]
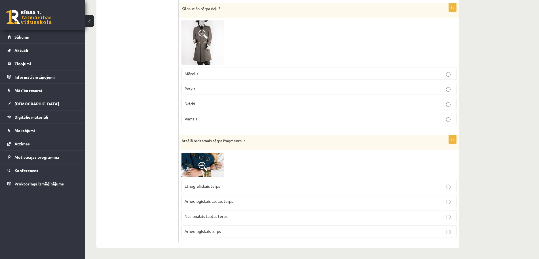
drag, startPoint x: 379, startPoint y: 0, endPoint x: 161, endPoint y: 133, distance: 255.5
click at [210, 103] on p "Svārki" at bounding box center [319, 104] width 269 height 6
click at [219, 207] on span "Arheoloģiskais tērps" at bounding box center [203, 230] width 36 height 5
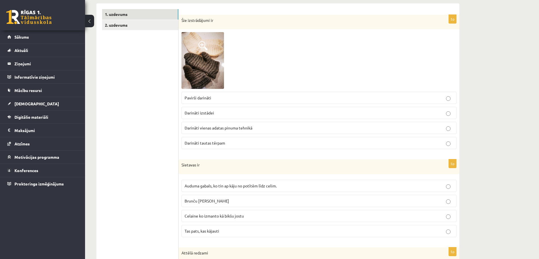
scroll to position [88, 0]
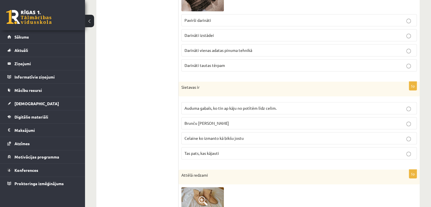
scroll to position [173, 0]
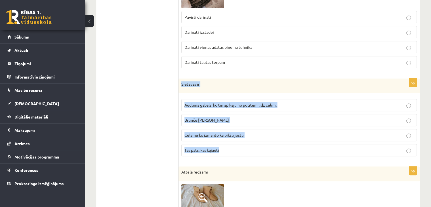
drag, startPoint x: 182, startPoint y: 84, endPoint x: 225, endPoint y: 143, distance: 73.4
click at [233, 148] on div "5p Sietavas ir Auduma gabals, ko tin ap kāju no potītēm līdz celim. Brunču jost…" at bounding box center [299, 120] width 241 height 82
copy div "Sietavas ir Auduma gabals, ko tin ap kāju no potītēm līdz celim. Brunču josta C…"
click at [298, 108] on label "Auduma gabals, ko tin ap kāju no potītēm līdz celim." at bounding box center [300, 105] width 236 height 12
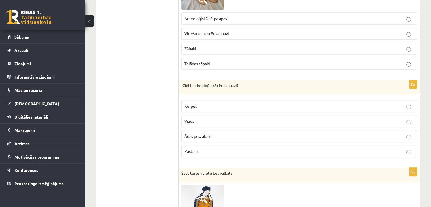
scroll to position [400, 0]
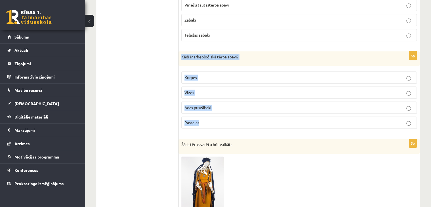
drag, startPoint x: 180, startPoint y: 54, endPoint x: 230, endPoint y: 119, distance: 81.9
click at [230, 119] on div "5p Kādi ir arheoloģiskā tērpa apavi? Kurpes Vīzes Ādas puszābaki Pastalas" at bounding box center [299, 92] width 241 height 82
copy div "Kādi ir arheoloģiskā tērpa apavi? Kurpes Vīzes Ādas puszābaki Pastalas"
click at [226, 92] on p "Vīzes" at bounding box center [299, 93] width 229 height 6
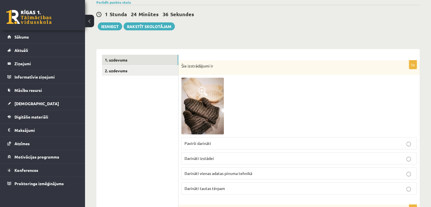
scroll to position [0, 0]
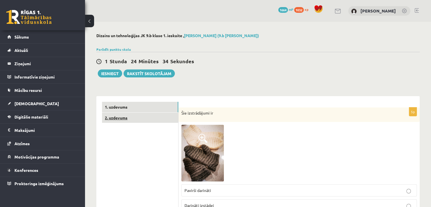
click at [139, 116] on link "2. uzdevums" at bounding box center [140, 118] width 76 height 10
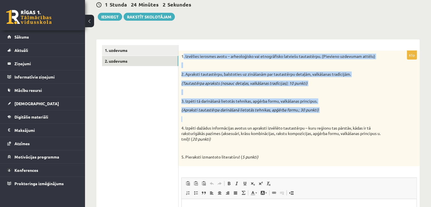
drag, startPoint x: 183, startPoint y: 56, endPoint x: 252, endPoint y: 120, distance: 94.3
click at [252, 120] on div "1. Izvēlies ierosmes avotu – arheoloģisko vai etnogrāfisko latviešu tautastērpu…" at bounding box center [299, 108] width 241 height 115
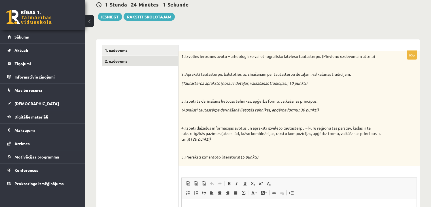
drag, startPoint x: 158, startPoint y: 130, endPoint x: 160, endPoint y: 118, distance: 12.7
click at [158, 128] on ul "1. uzdevums 2. uzdevums" at bounding box center [140, 170] width 77 height 250
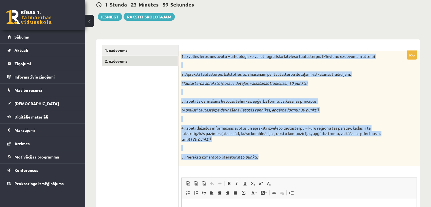
drag, startPoint x: 182, startPoint y: 56, endPoint x: 284, endPoint y: 157, distance: 143.8
click at [286, 160] on div "1. Izvēlies ierosmes avotu – arheoloģisko vai etnogrāfisko latviešu tautastērpu…" at bounding box center [299, 108] width 241 height 115
copy div "1. Izvēlies ierosmes avotu – arheoloģisko vai etnogrāfisko latviešu tautastērpu…"
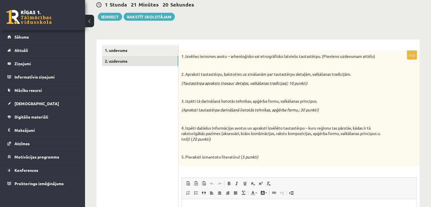
click at [153, 91] on ul "1. uzdevums 2. uzdevums" at bounding box center [140, 170] width 77 height 250
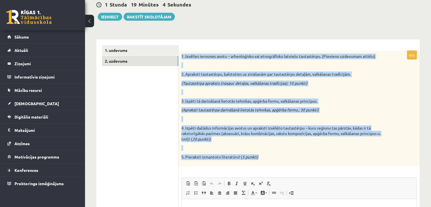
drag, startPoint x: 182, startPoint y: 55, endPoint x: 260, endPoint y: 154, distance: 126.2
click at [268, 156] on div "1. Izvēlies ierosmes avotu – arheoloģisko vai etnogrāfisko latviešu tautastērpu…" at bounding box center [299, 108] width 241 height 115
copy div "1. Izvēlies ierosmes avotu – arheoloģisko vai etnogrāfisko latviešu tautastērpu…"
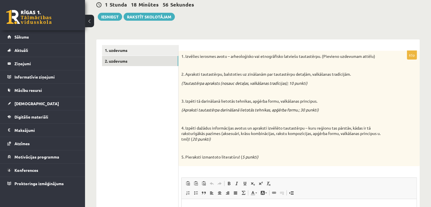
click at [146, 111] on ul "1. uzdevums 2. uzdevums" at bounding box center [140, 170] width 77 height 250
click at [188, 194] on span at bounding box center [188, 193] width 5 height 5
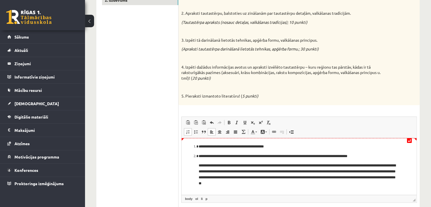
scroll to position [153, 0]
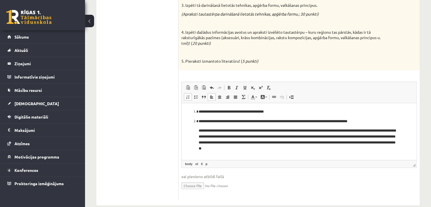
click at [200, 130] on p "**********" at bounding box center [299, 140] width 201 height 24
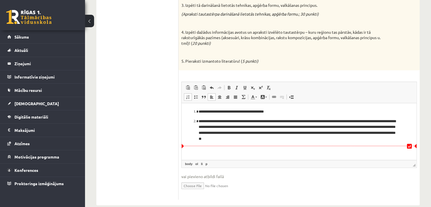
click at [292, 142] on p "**********" at bounding box center [299, 130] width 201 height 24
click at [199, 122] on li "**********" at bounding box center [299, 130] width 201 height 24
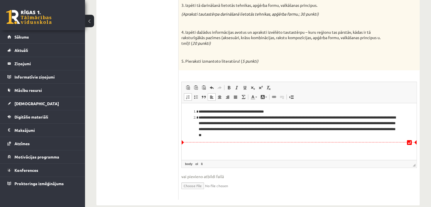
click at [294, 142] on html "**********" at bounding box center [299, 123] width 235 height 41
click at [261, 137] on li "**********" at bounding box center [299, 127] width 201 height 24
click at [283, 136] on li "**********" at bounding box center [299, 127] width 201 height 24
click at [344, 130] on li "**********" at bounding box center [299, 127] width 201 height 24
click at [345, 130] on li "**********" at bounding box center [299, 127] width 201 height 24
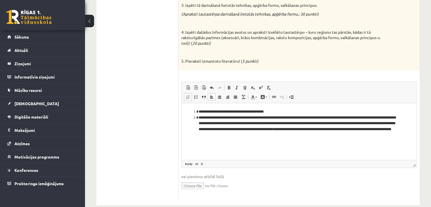
click at [323, 136] on li "**********" at bounding box center [299, 127] width 201 height 24
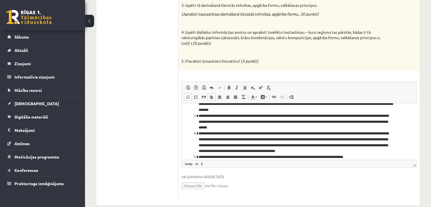
scroll to position [31, 0]
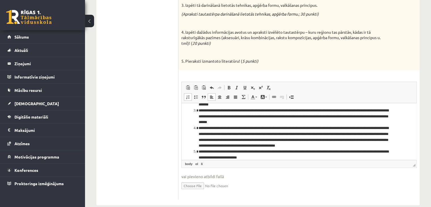
click at [191, 185] on input "file" at bounding box center [300, 186] width 236 height 12
type input "**********"
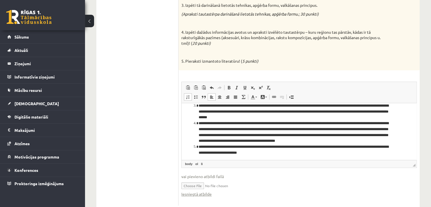
scroll to position [37, 0]
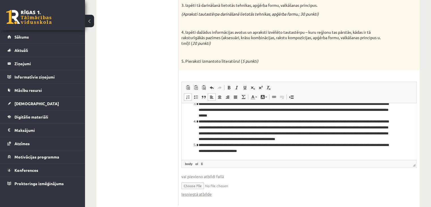
click at [284, 153] on li "**********" at bounding box center [297, 148] width 197 height 12
click at [149, 113] on ul "1. uzdevums 2. uzdevums" at bounding box center [140, 77] width 77 height 256
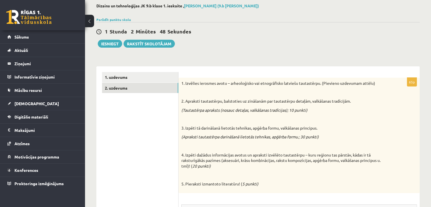
scroll to position [57, 0]
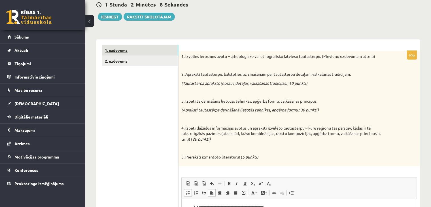
click at [128, 54] on link "1. uzdevums" at bounding box center [140, 50] width 76 height 10
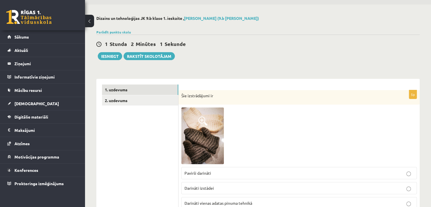
scroll to position [0, 0]
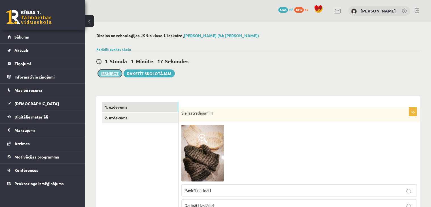
click at [115, 70] on button "Iesniegt" at bounding box center [110, 73] width 24 height 8
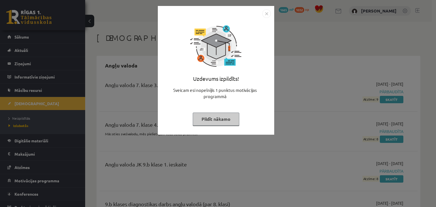
click at [230, 119] on button "Pildīt nākamo" at bounding box center [216, 119] width 47 height 13
